Goal: Check status: Check status

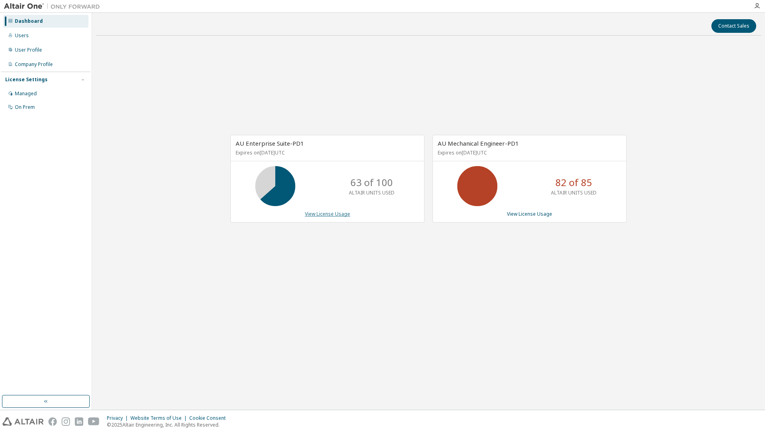
click at [336, 214] on link "View License Usage" at bounding box center [327, 213] width 45 height 7
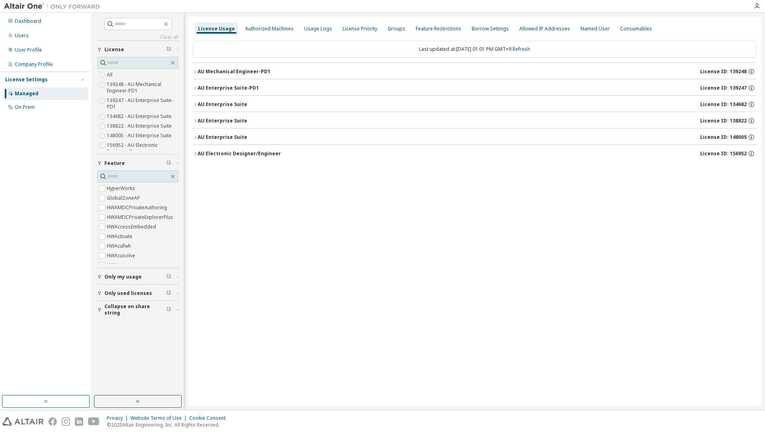
click at [234, 90] on div "AU Enterprise Suite-PD1" at bounding box center [228, 88] width 61 height 6
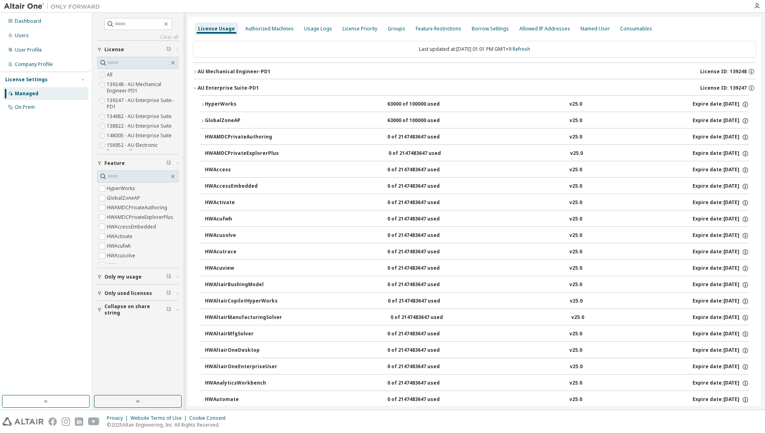
click at [218, 106] on div "HyperWorks" at bounding box center [241, 104] width 72 height 7
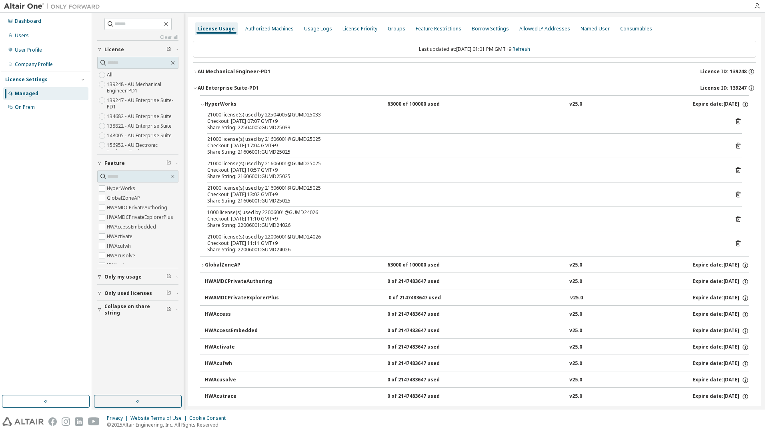
click at [254, 76] on button "AU Mechanical Engineer-PD1 License ID: 139248" at bounding box center [474, 72] width 563 height 18
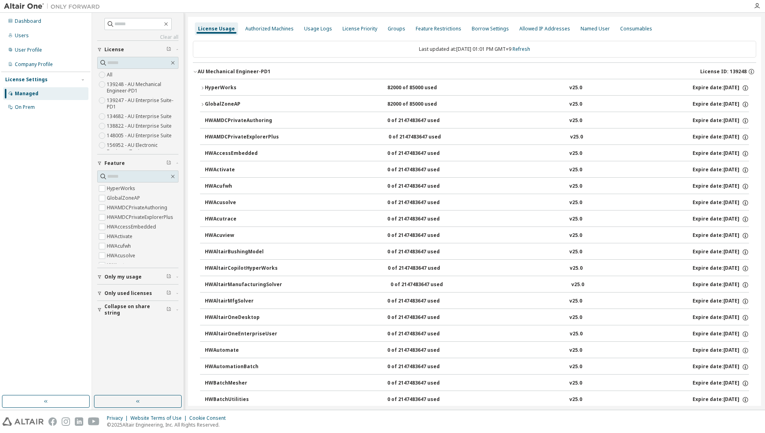
click at [261, 84] on button "HyperWorks 82000 of 85000 used v25.0 Expire date: 2026-04-01" at bounding box center [474, 88] width 549 height 18
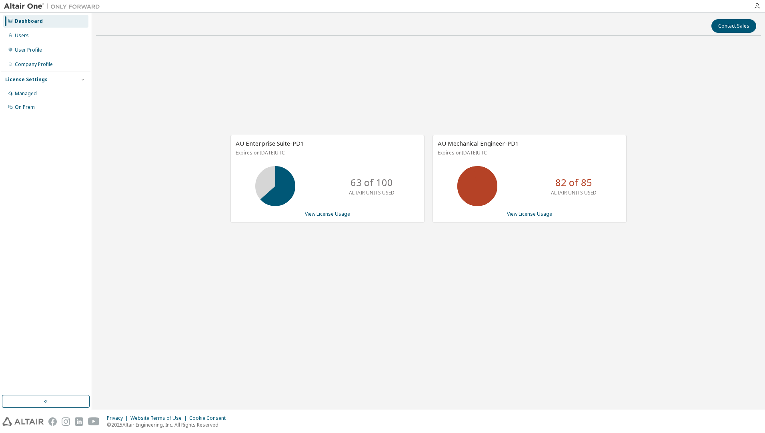
drag, startPoint x: 629, startPoint y: 25, endPoint x: 635, endPoint y: 19, distance: 8.5
click at [629, 25] on div "Contact Sales" at bounding box center [428, 26] width 655 height 14
